Goal: Ask a question

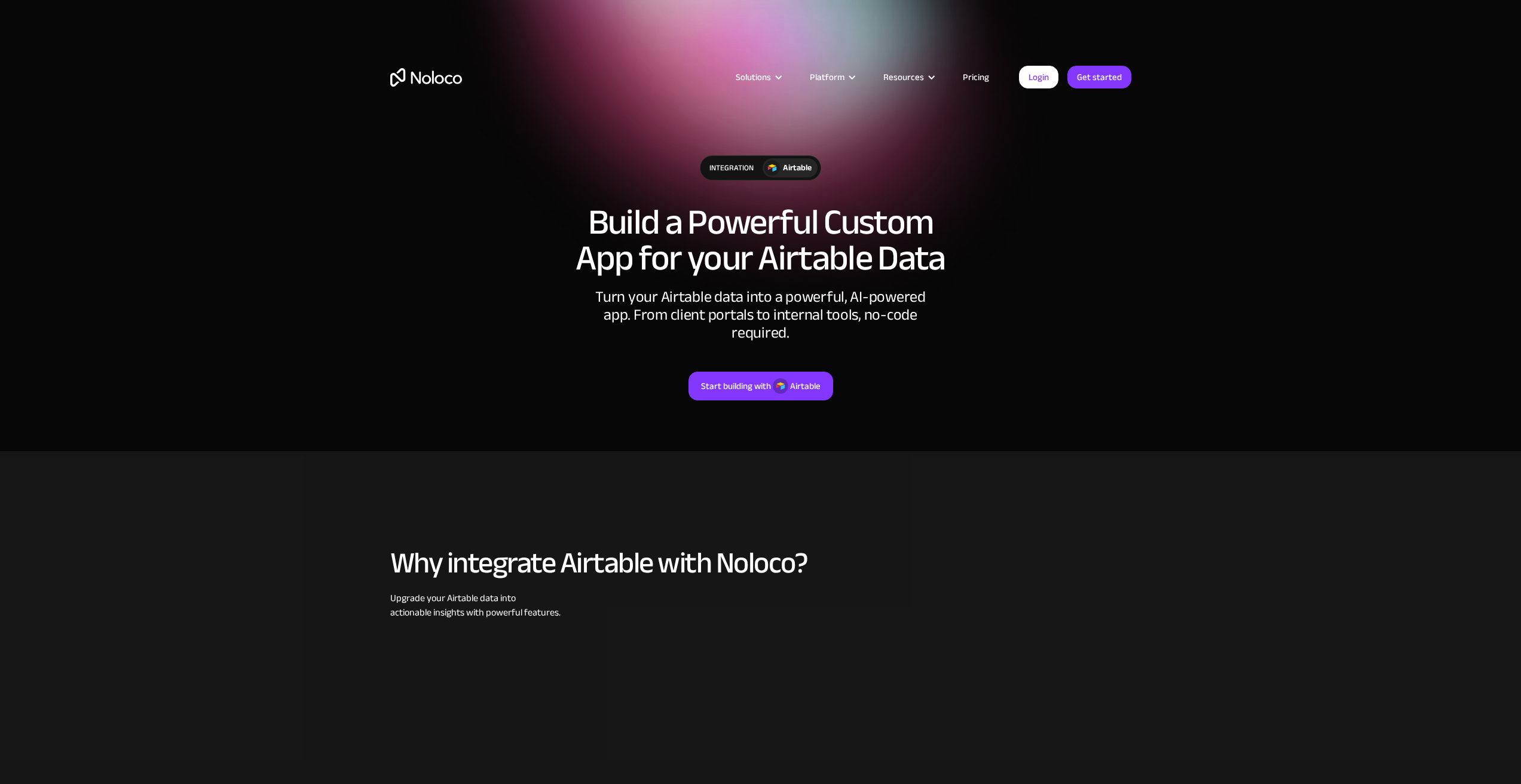
click at [976, 79] on link "Pricing" at bounding box center [976, 77] width 56 height 16
click at [1381, 733] on span "Hi there, if you have any questions about how to use Airtable with Noloco, just…" at bounding box center [1409, 751] width 150 height 45
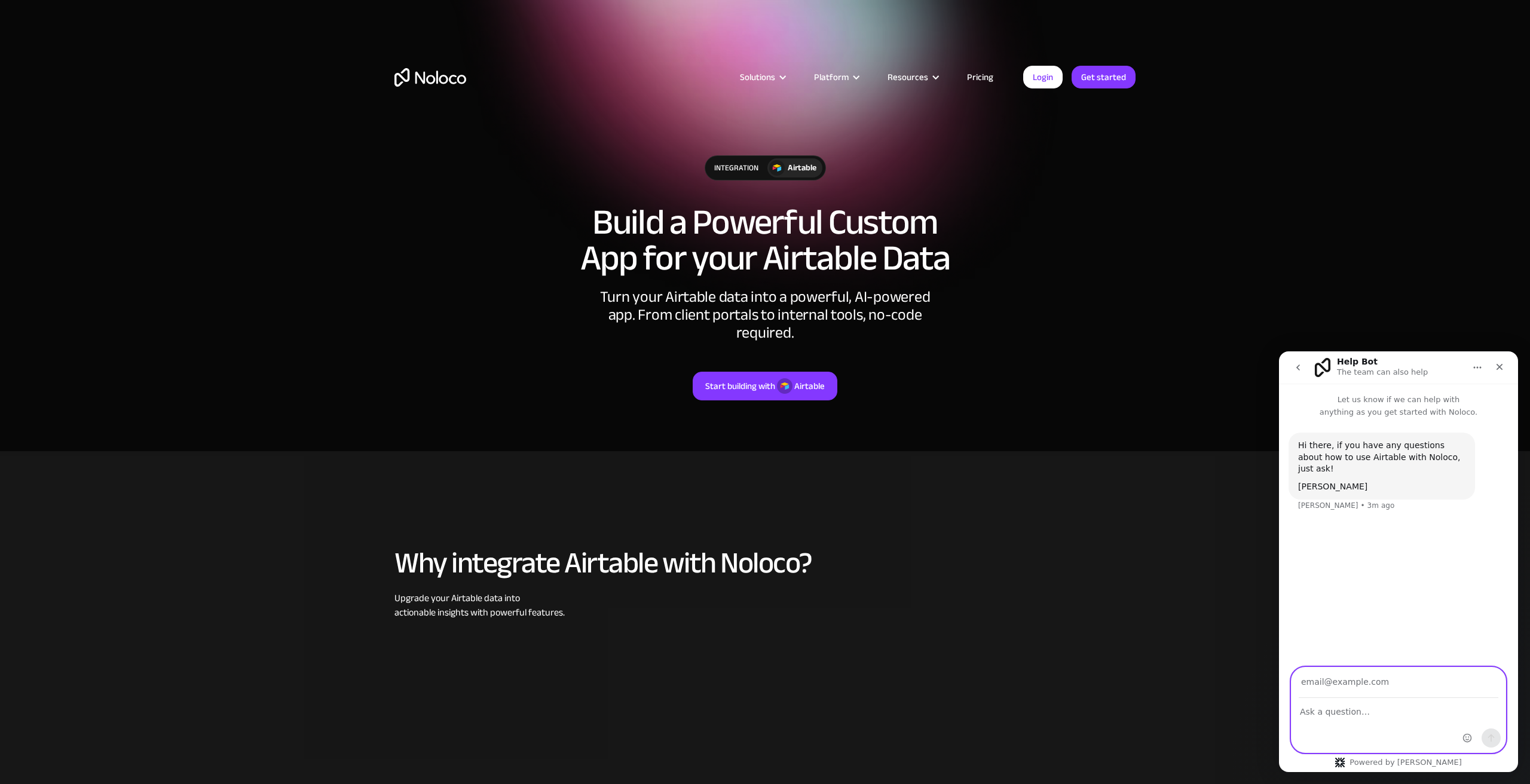
click at [1330, 679] on input "Your email" at bounding box center [1399, 682] width 200 height 31
type input "kyle.dingman@whatbywhen.com"
type textarea "can you integrate payments into a Noloco app?"
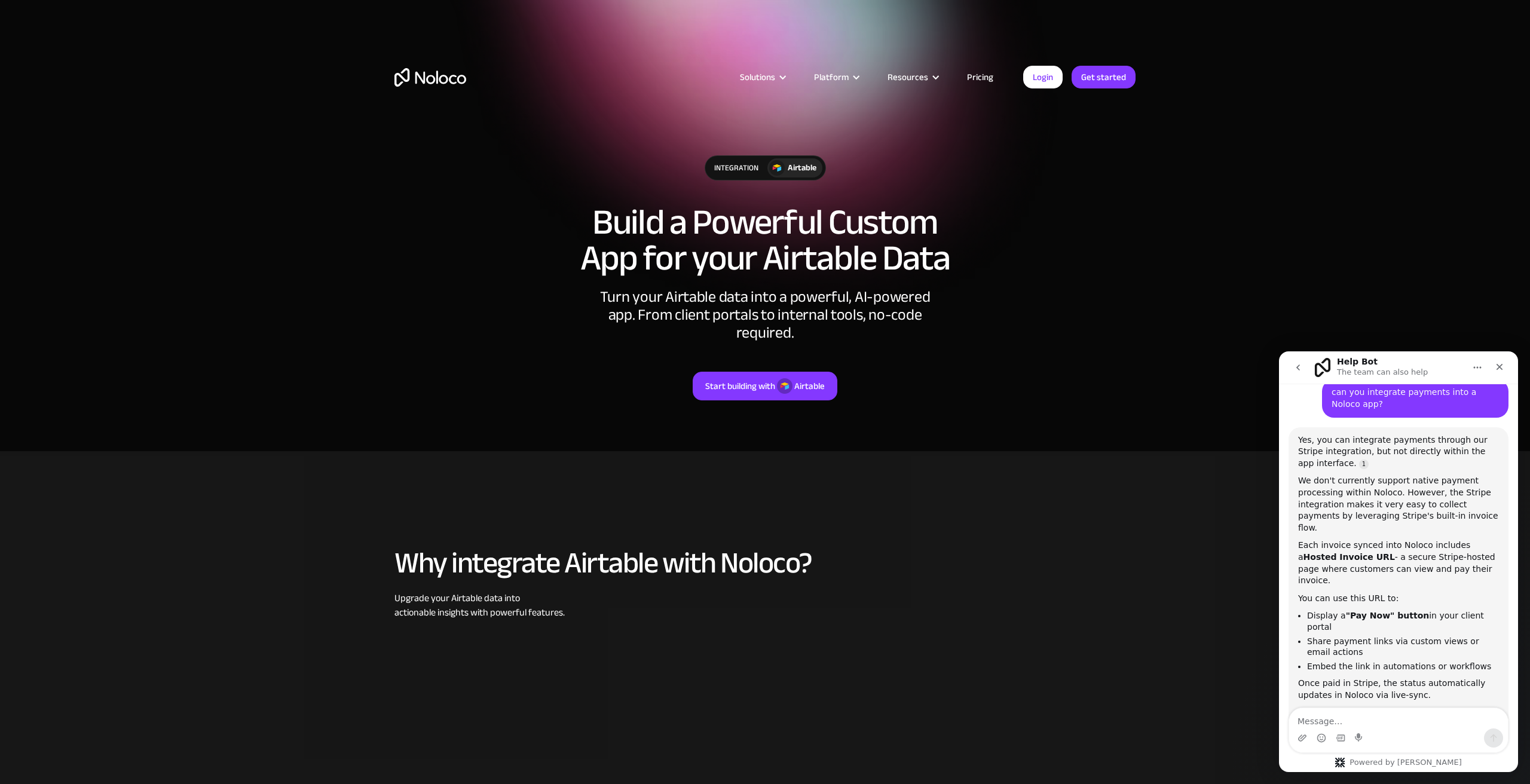
scroll to position [152, 0]
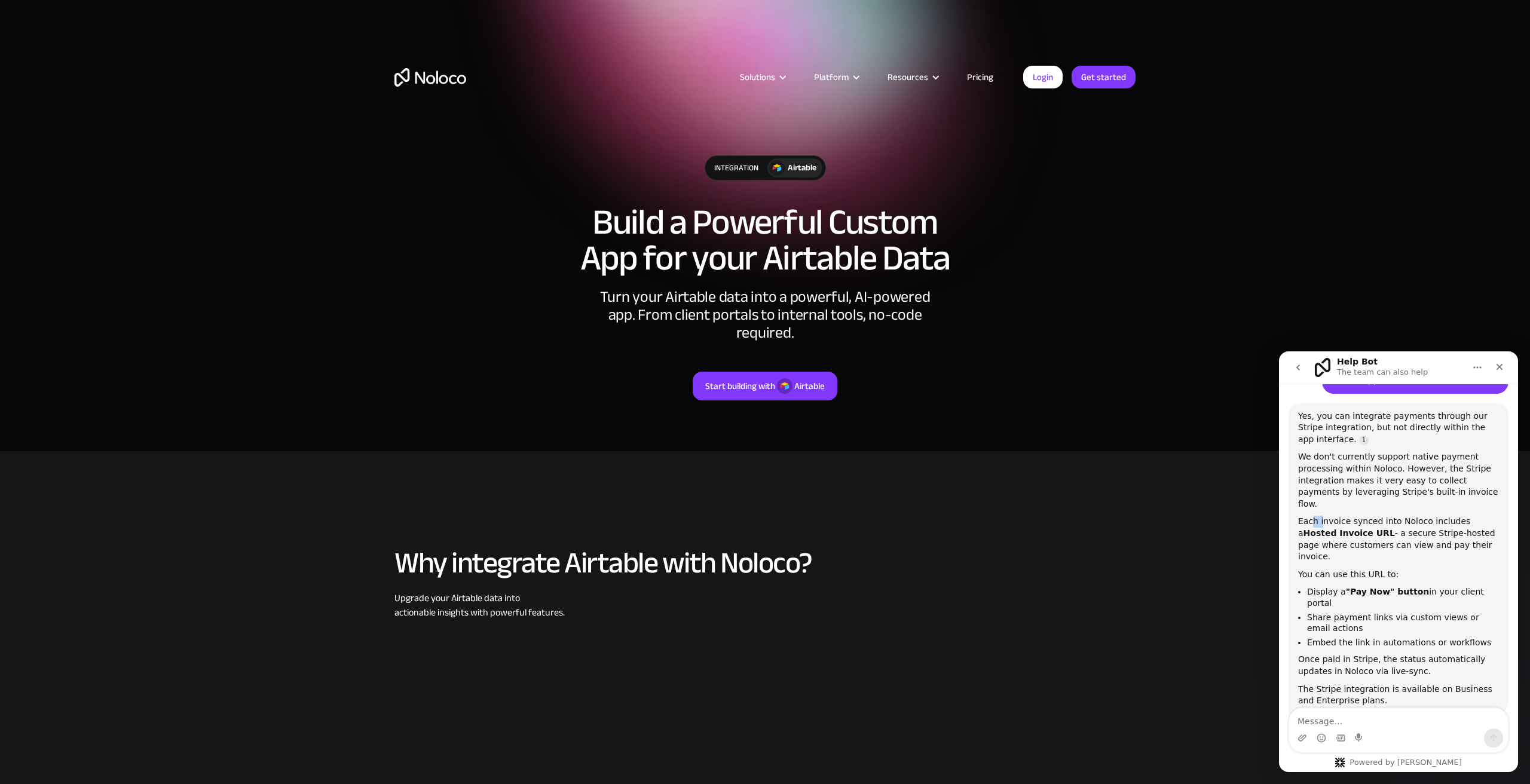
drag, startPoint x: 1310, startPoint y: 496, endPoint x: 1321, endPoint y: 496, distance: 11.0
click at [1321, 516] on div "Each invoice synced into Noloco includes a Hosted Invoice URL - a secure Stripe…" at bounding box center [1399, 539] width 201 height 46
click at [1322, 516] on div "Each invoice synced into Noloco includes a Hosted Invoice URL - a secure Stripe…" at bounding box center [1399, 539] width 201 height 46
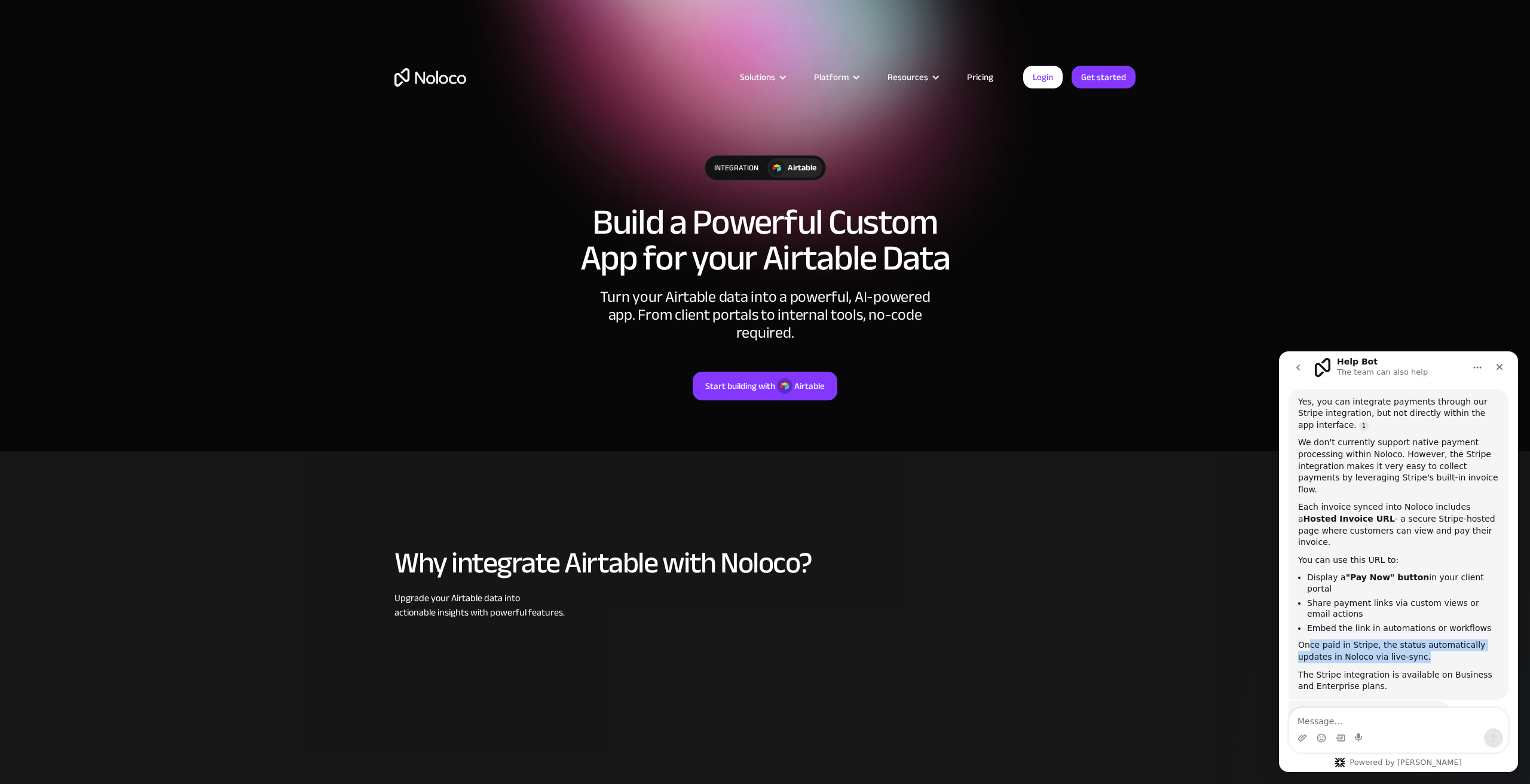
drag, startPoint x: 1307, startPoint y: 617, endPoint x: 1431, endPoint y: 628, distance: 124.5
click at [1431, 639] on div "Once paid in Stripe, the status automatically updates in Noloco via live-sync." at bounding box center [1399, 650] width 201 height 23
click at [1434, 639] on div "Once paid in Stripe, the status automatically updates in Noloco via live-sync." at bounding box center [1399, 650] width 201 height 23
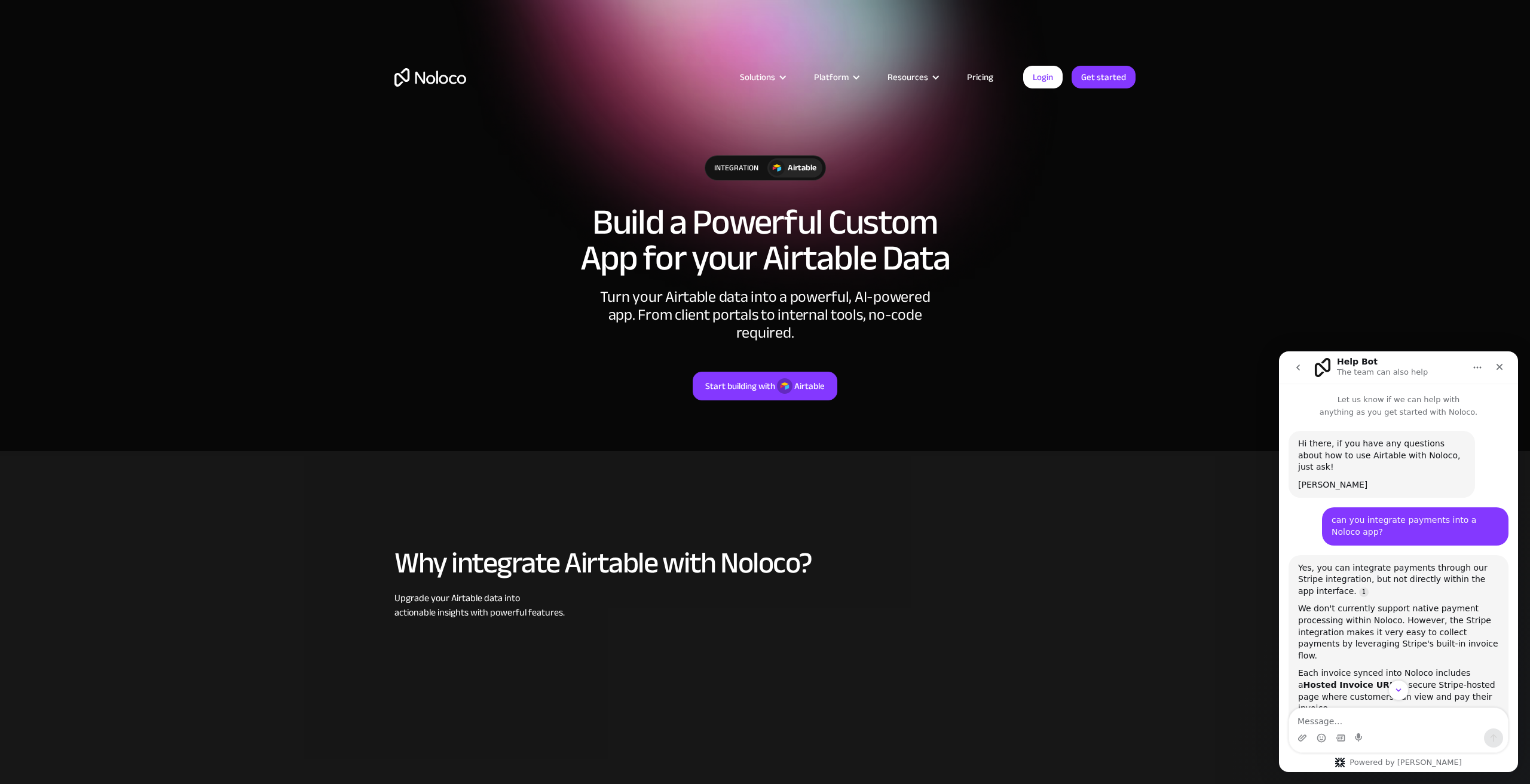
scroll to position [180, 0]
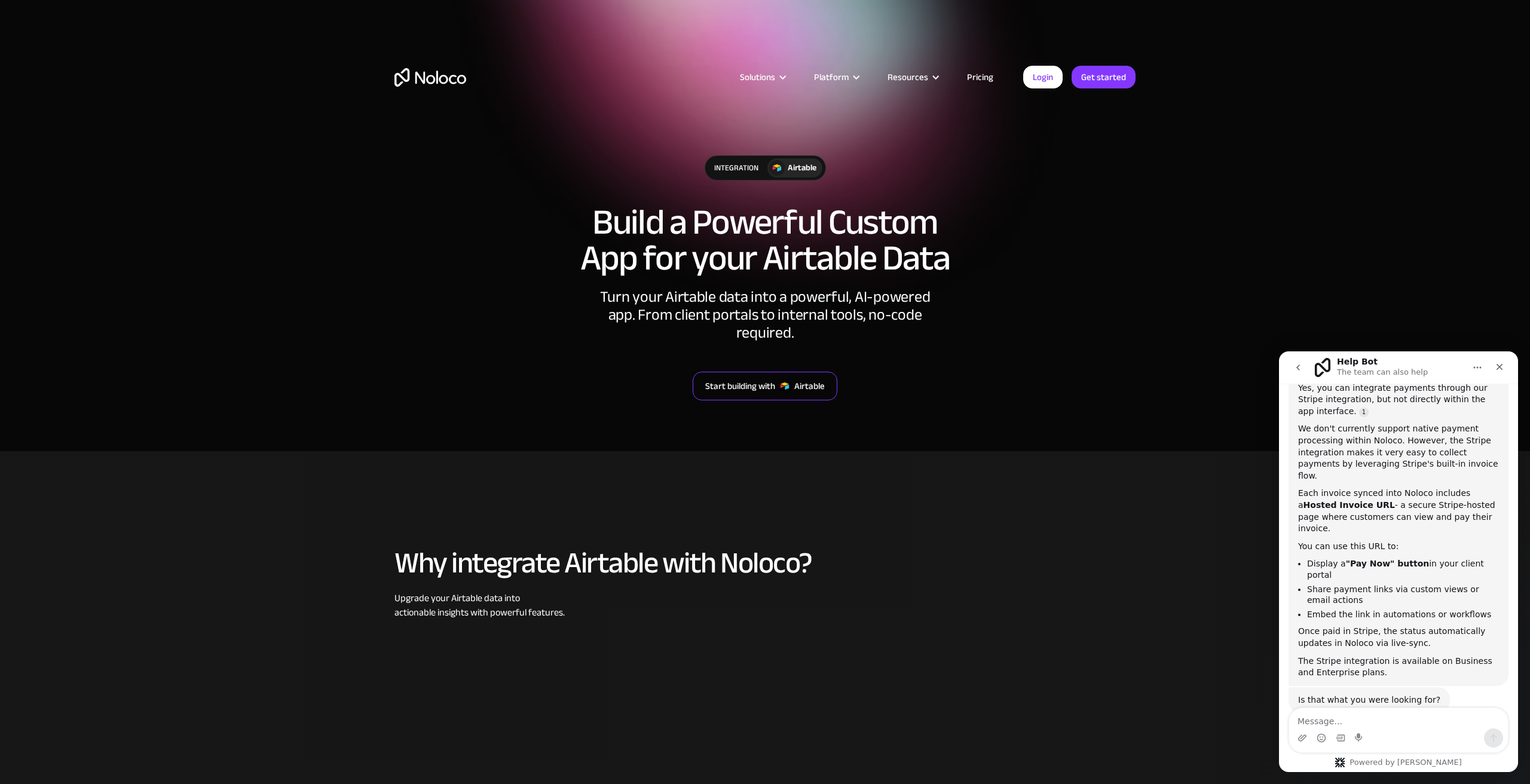
click at [814, 378] on div "Airtable" at bounding box center [810, 386] width 31 height 16
